Goal: Information Seeking & Learning: Learn about a topic

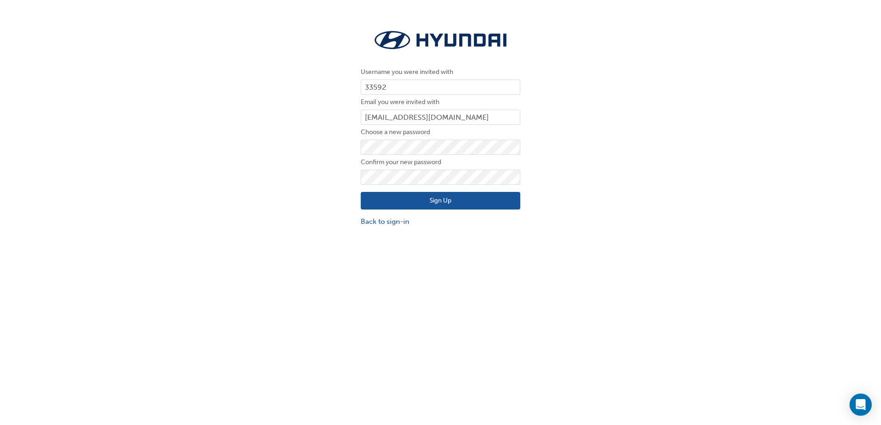
click at [455, 200] on button "Sign Up" at bounding box center [441, 201] width 160 height 18
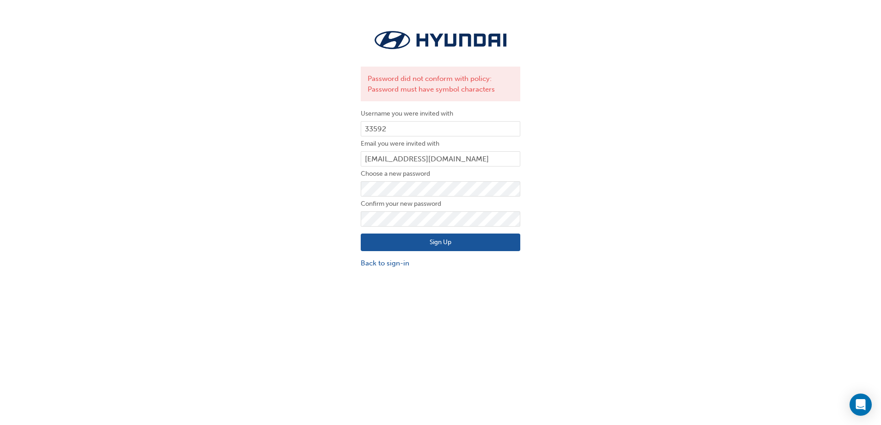
click at [400, 237] on button "Sign Up" at bounding box center [441, 243] width 160 height 18
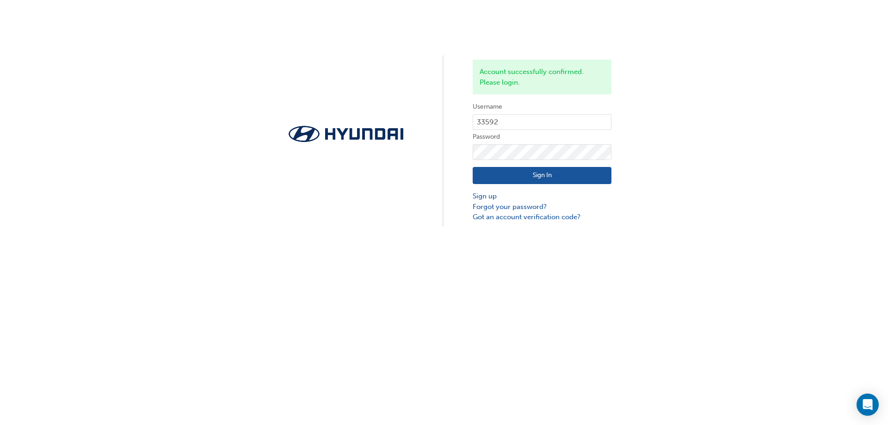
click at [523, 168] on button "Sign In" at bounding box center [542, 176] width 139 height 18
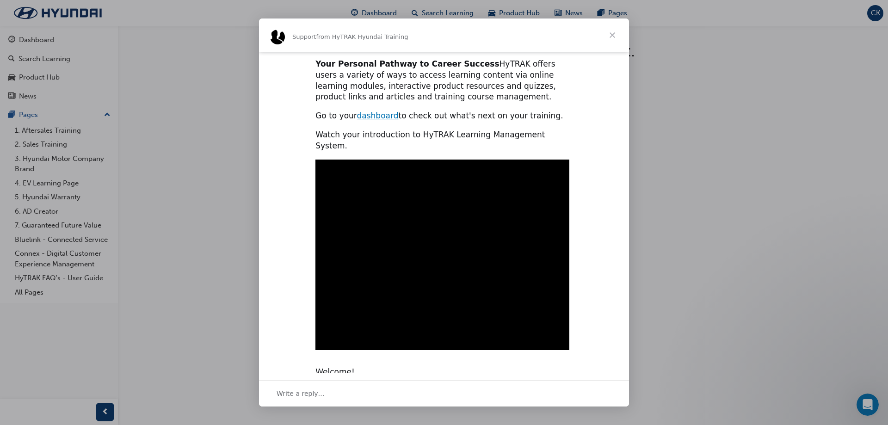
scroll to position [24, 0]
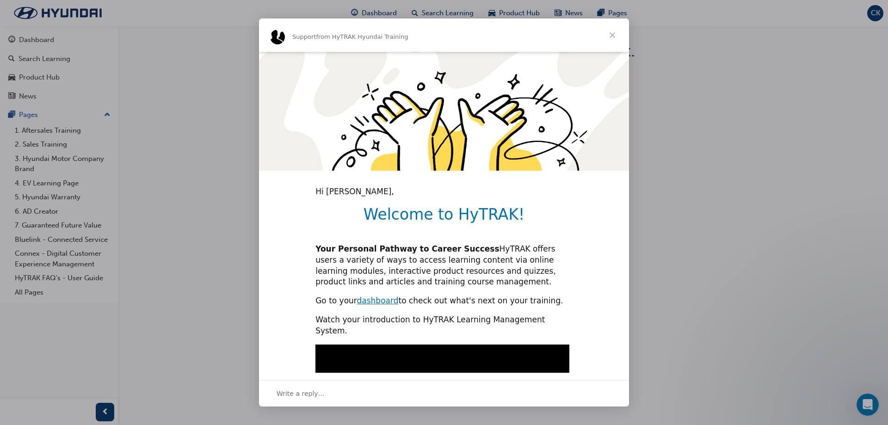
click at [609, 40] on span "Close" at bounding box center [612, 35] width 33 height 33
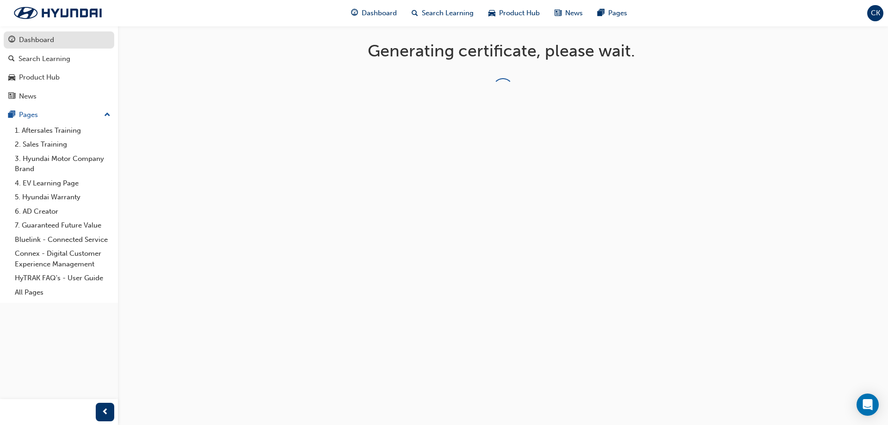
click at [34, 41] on div "Dashboard" at bounding box center [36, 40] width 35 height 11
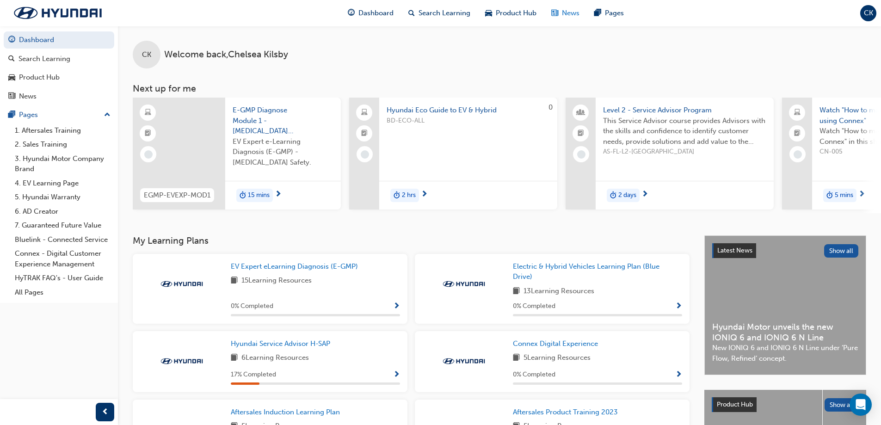
click at [564, 13] on span "News" at bounding box center [571, 13] width 18 height 11
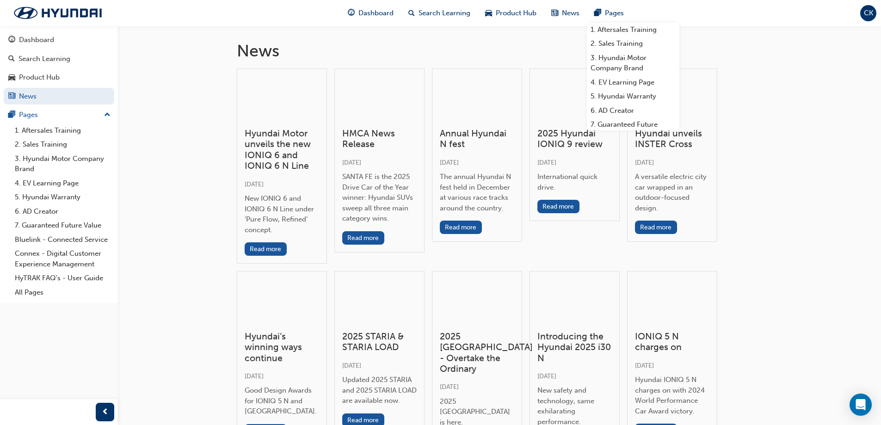
click at [594, 12] on span "pages-icon" at bounding box center [597, 13] width 7 height 12
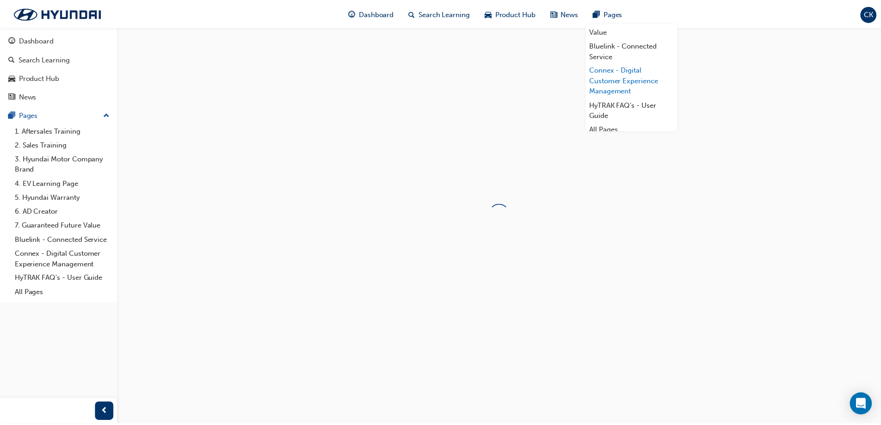
scroll to position [110, 0]
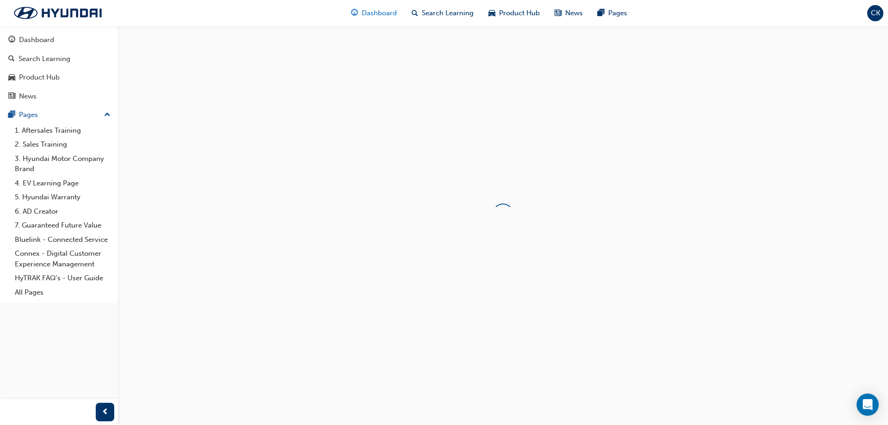
click at [366, 14] on span "Dashboard" at bounding box center [379, 13] width 35 height 11
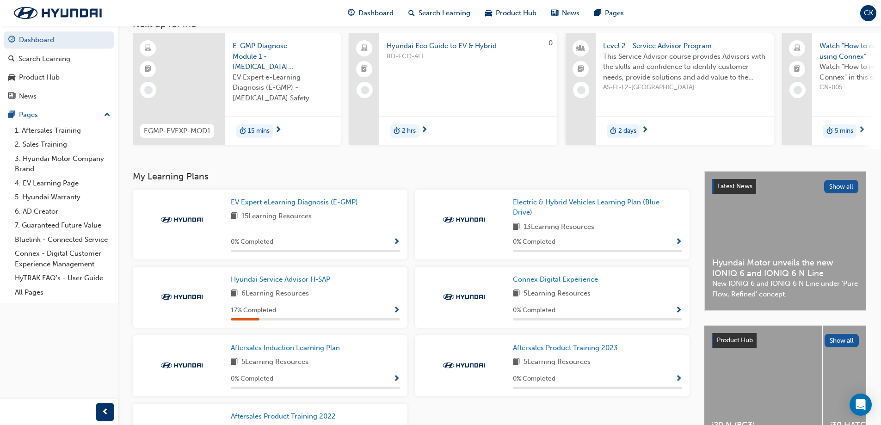
scroll to position [153, 0]
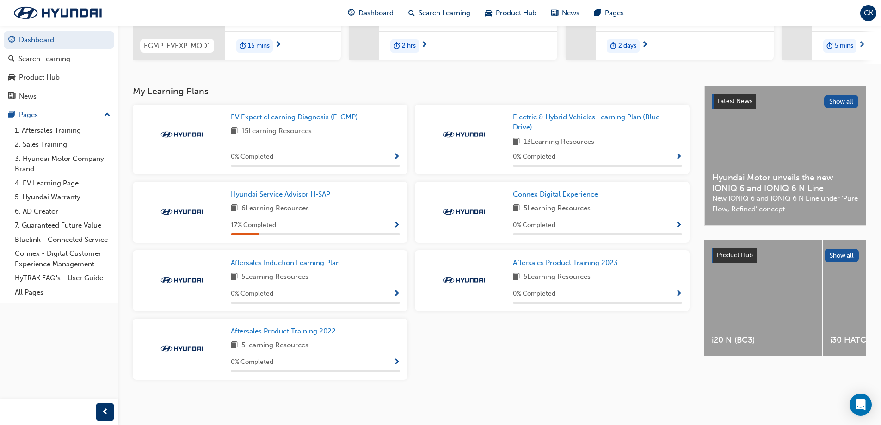
click at [396, 224] on span "Show Progress" at bounding box center [396, 226] width 7 height 8
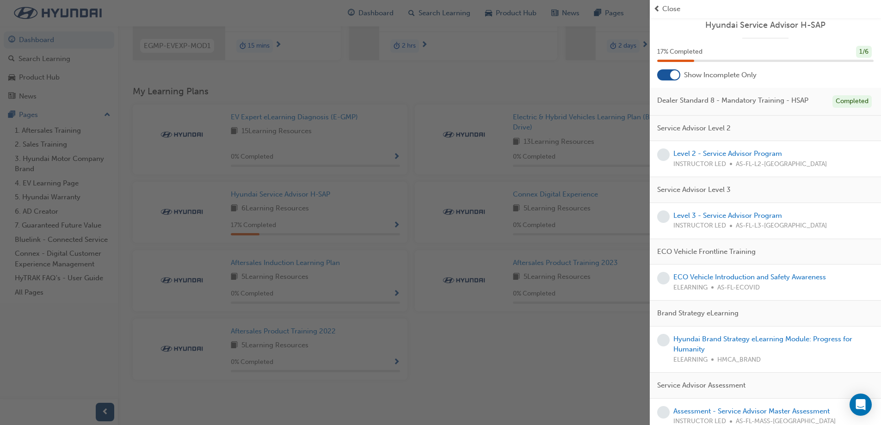
scroll to position [0, 0]
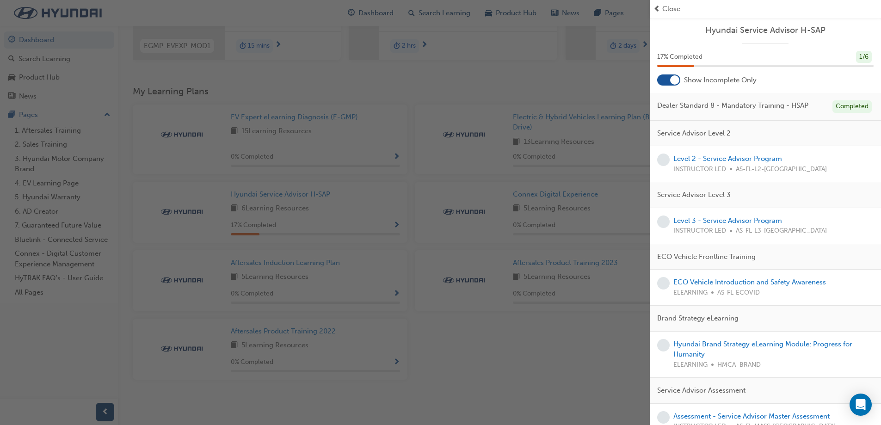
click at [661, 10] on div "Close" at bounding box center [766, 9] width 224 height 11
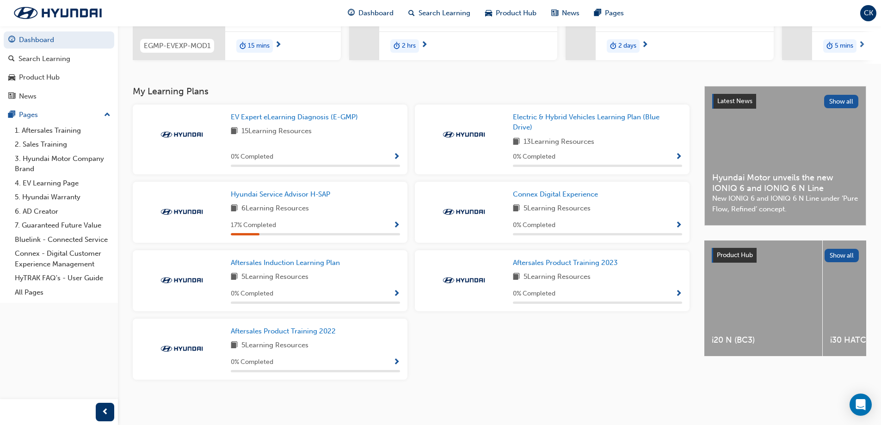
click at [871, 15] on span "CK" at bounding box center [868, 13] width 9 height 11
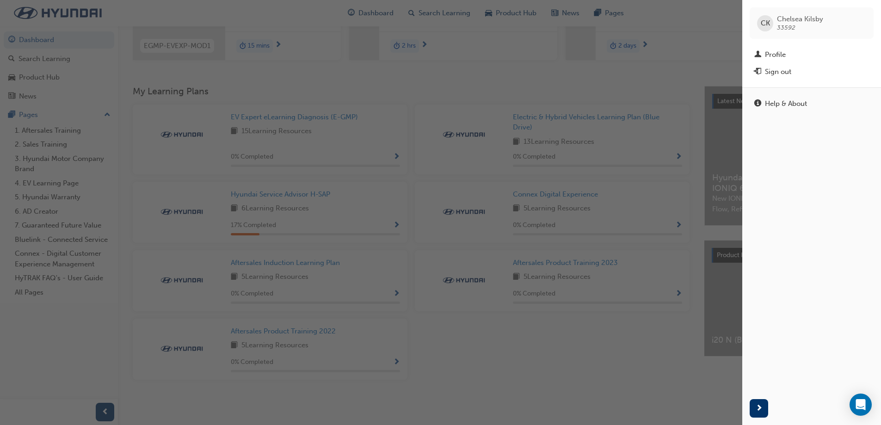
click at [547, 80] on div "button" at bounding box center [371, 212] width 742 height 425
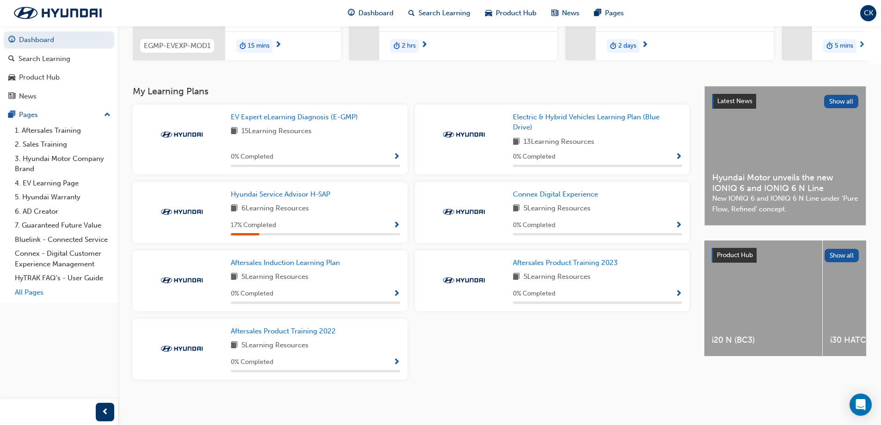
click at [42, 288] on link "All Pages" at bounding box center [62, 292] width 103 height 14
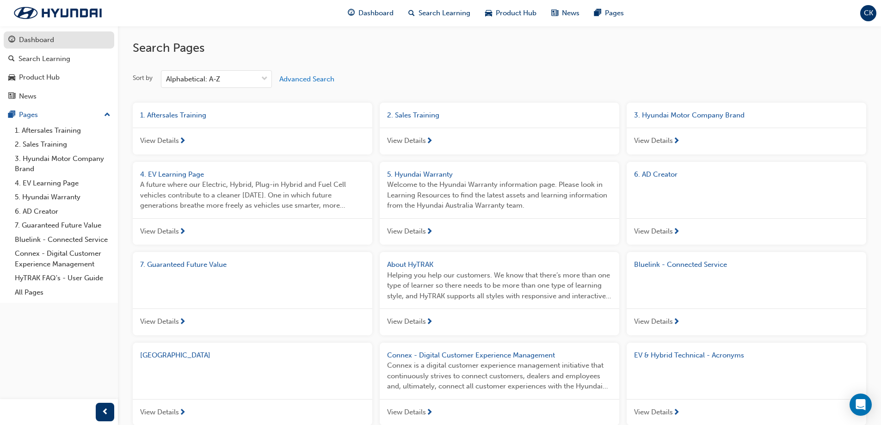
click at [48, 42] on div "Dashboard" at bounding box center [36, 40] width 35 height 11
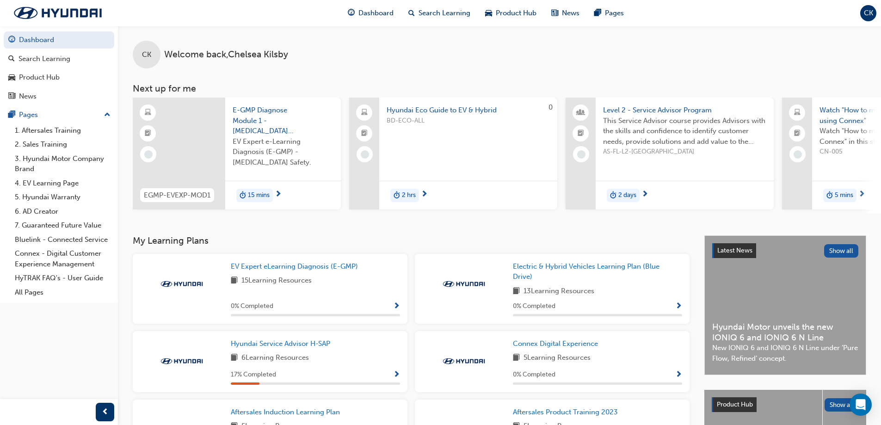
click at [504, 233] on div "CK Welcome back , Chelsea Kilsby Next up for me EGMP-EVEXP-MOD1 E-GMP Diagnose …" at bounding box center [499, 131] width 763 height 210
click at [38, 64] on div "Search Learning" at bounding box center [58, 59] width 101 height 12
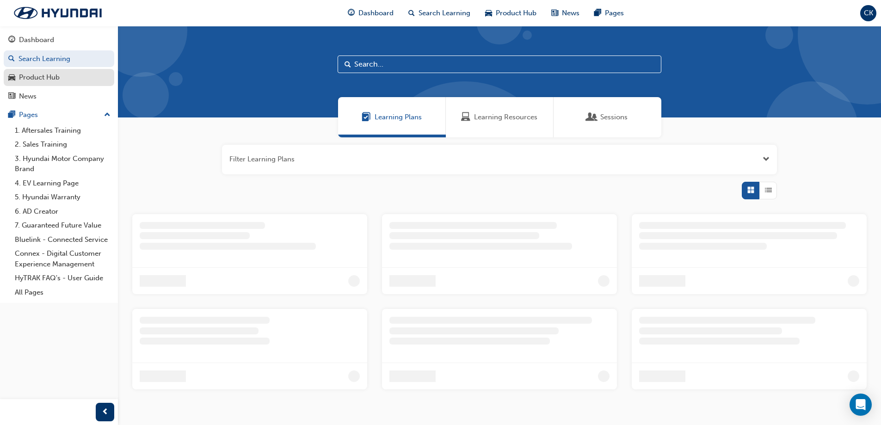
click at [48, 85] on link "Product Hub" at bounding box center [59, 77] width 111 height 17
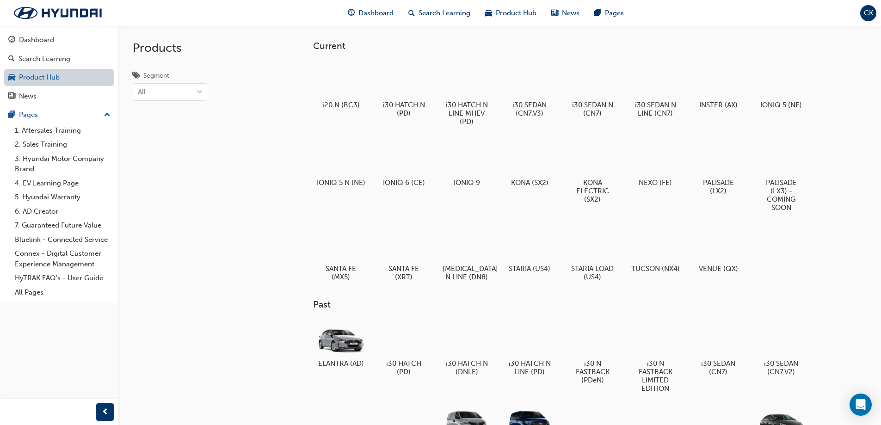
click at [44, 77] on link "Product Hub" at bounding box center [59, 77] width 111 height 17
click at [49, 49] on button "Dashboard Search Learning Product Hub News Pages" at bounding box center [59, 68] width 111 height 77
click at [50, 58] on div "Search Learning" at bounding box center [45, 59] width 52 height 11
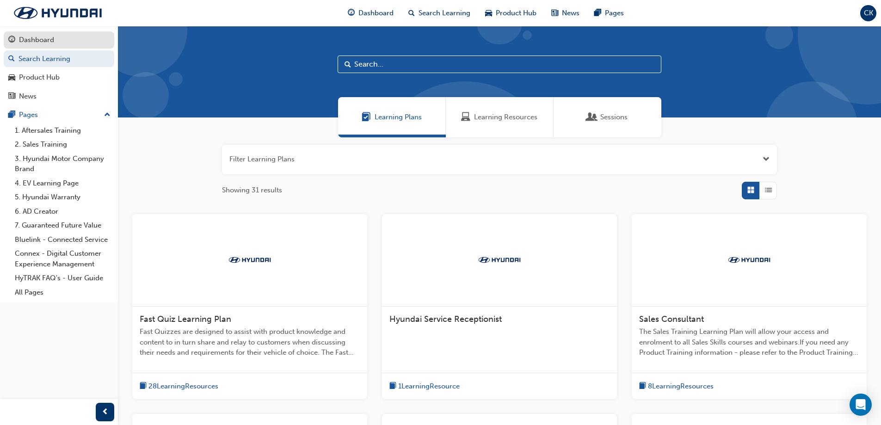
click at [52, 46] on link "Dashboard" at bounding box center [59, 39] width 111 height 17
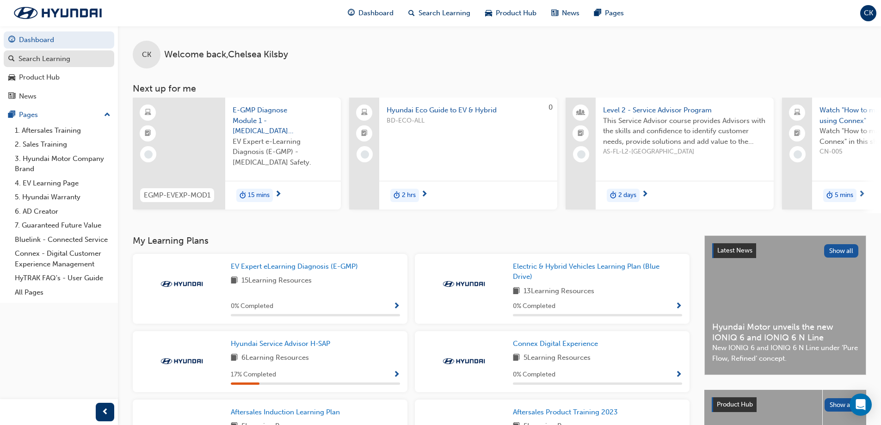
click at [59, 58] on div "Search Learning" at bounding box center [45, 59] width 52 height 11
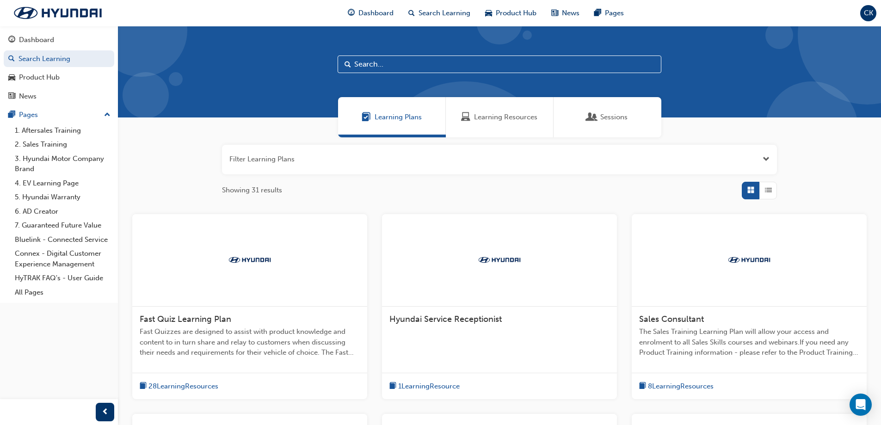
click at [448, 66] on input "text" at bounding box center [500, 65] width 324 height 18
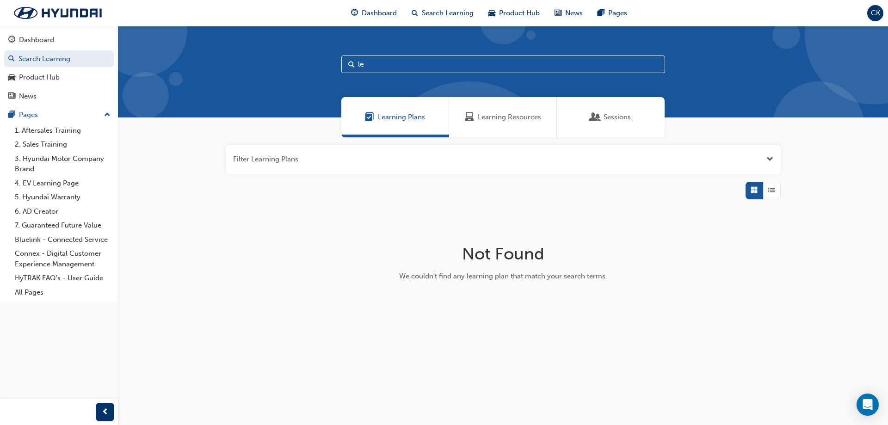
type input "l"
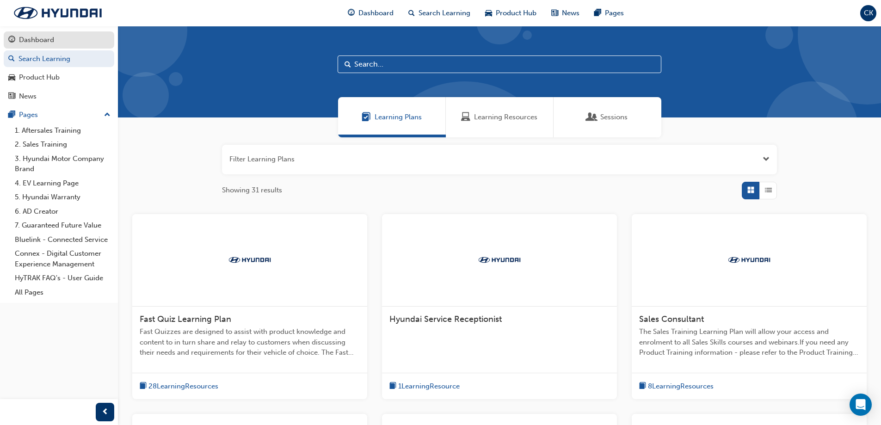
click at [42, 32] on link "Dashboard" at bounding box center [59, 39] width 111 height 17
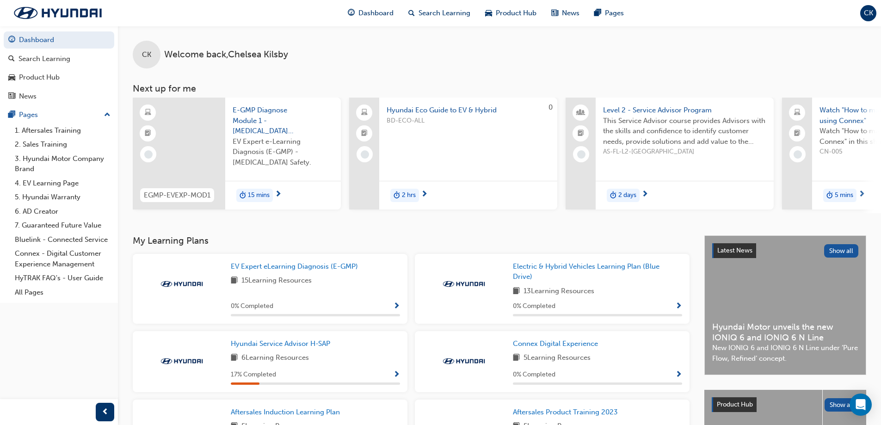
click at [878, 12] on div "Dashboard Search Learning Product Hub News Pages CK" at bounding box center [440, 13] width 881 height 26
click at [874, 13] on div "CK" at bounding box center [868, 13] width 16 height 16
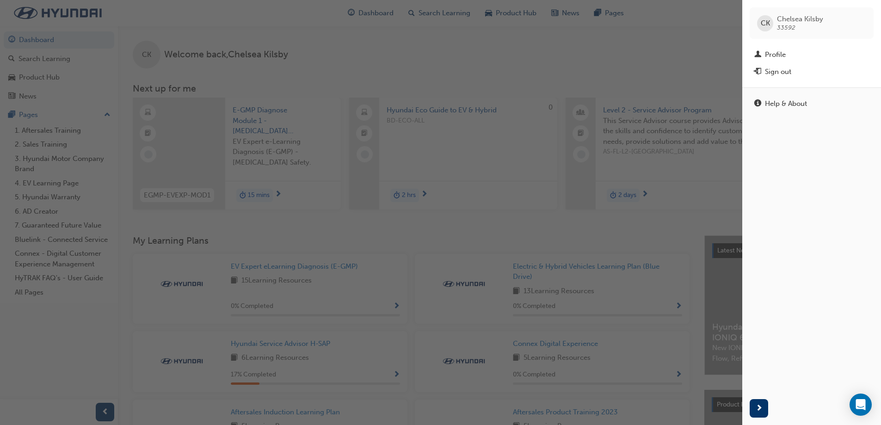
click at [340, 37] on div "button" at bounding box center [371, 212] width 742 height 425
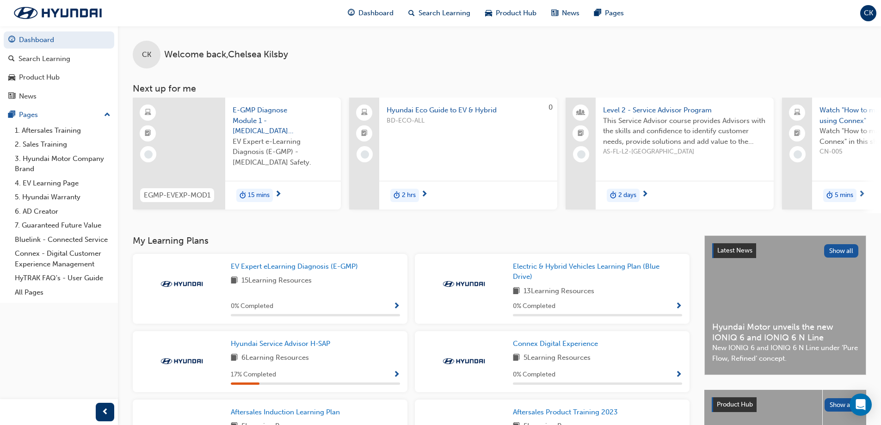
click at [870, 9] on span "CK" at bounding box center [868, 13] width 9 height 11
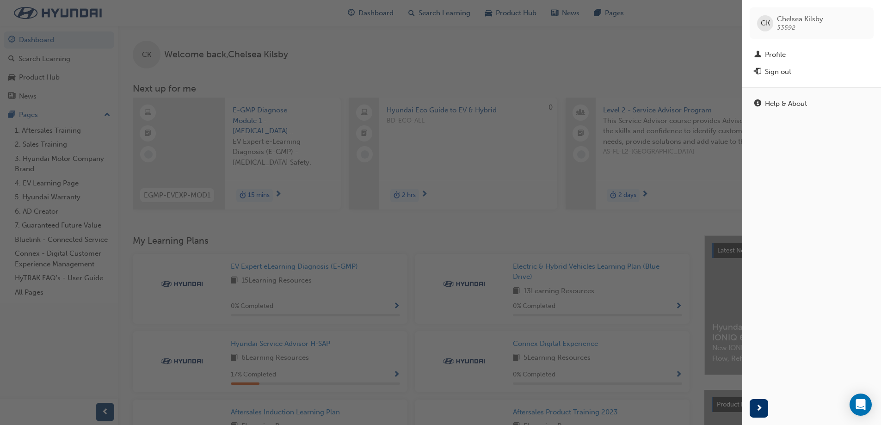
click at [279, 38] on div "button" at bounding box center [371, 212] width 742 height 425
